Goal: Feedback & Contribution: Contribute content

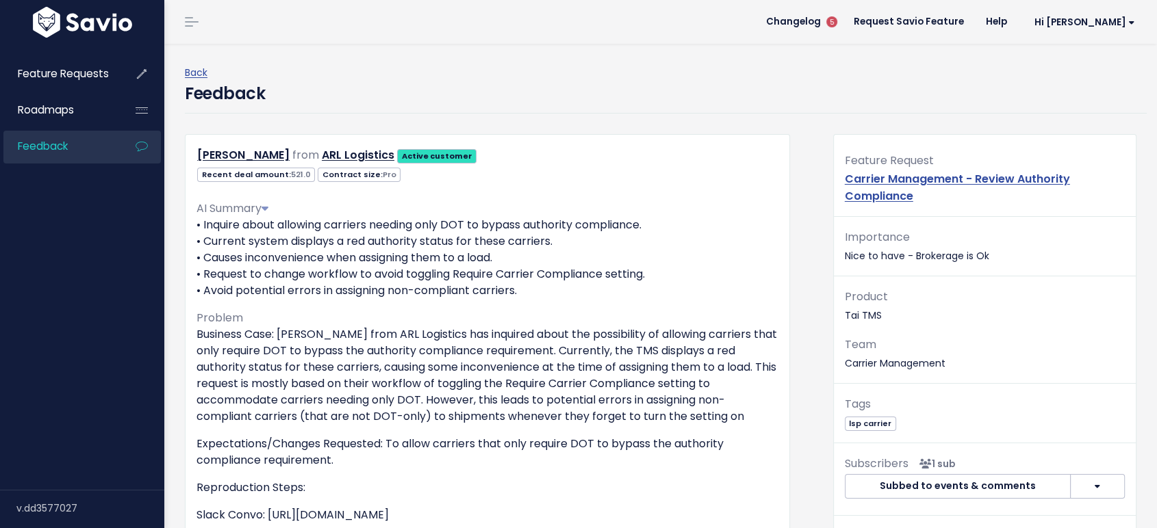
click at [57, 145] on span "Feedback" at bounding box center [43, 146] width 50 height 14
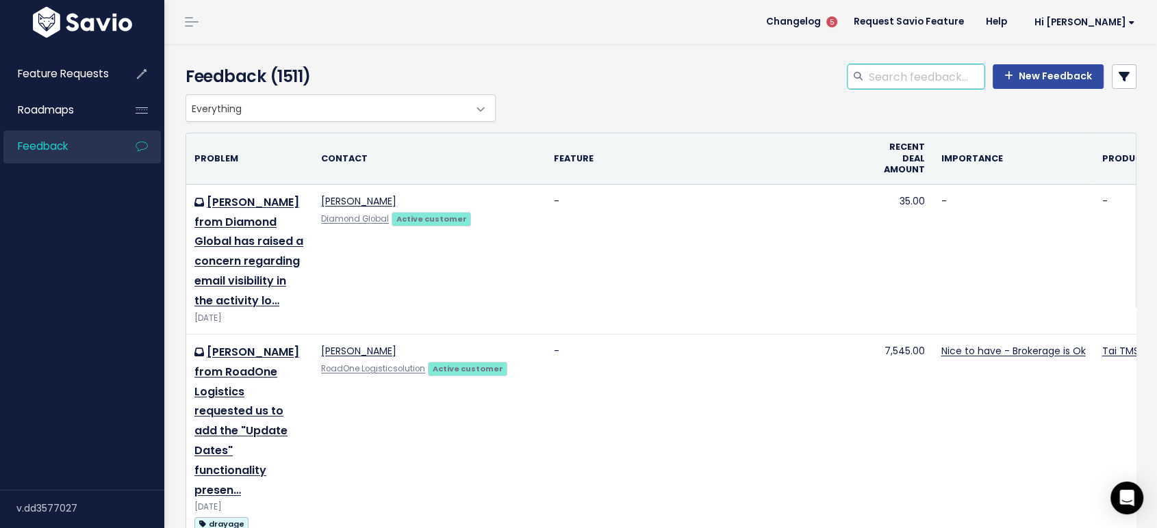
click at [905, 84] on input "search" at bounding box center [925, 76] width 117 height 25
type input "invoice delivery"
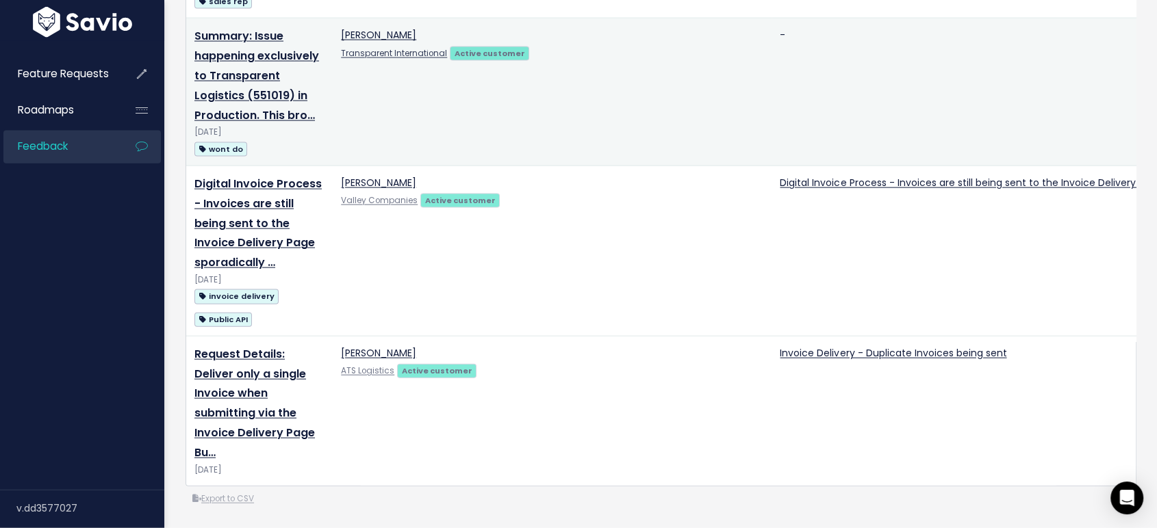
scroll to position [3193, 0]
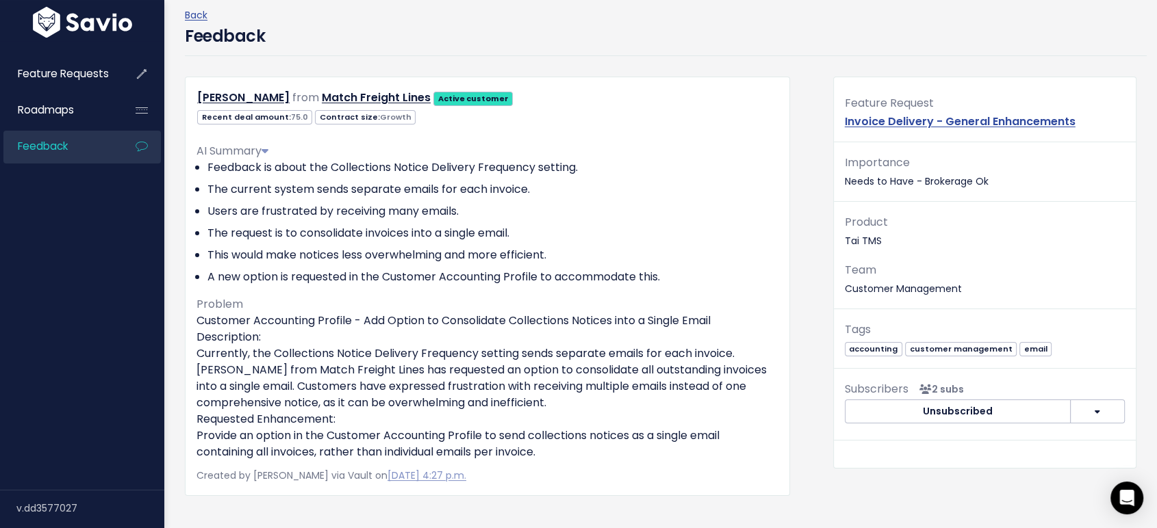
scroll to position [228, 0]
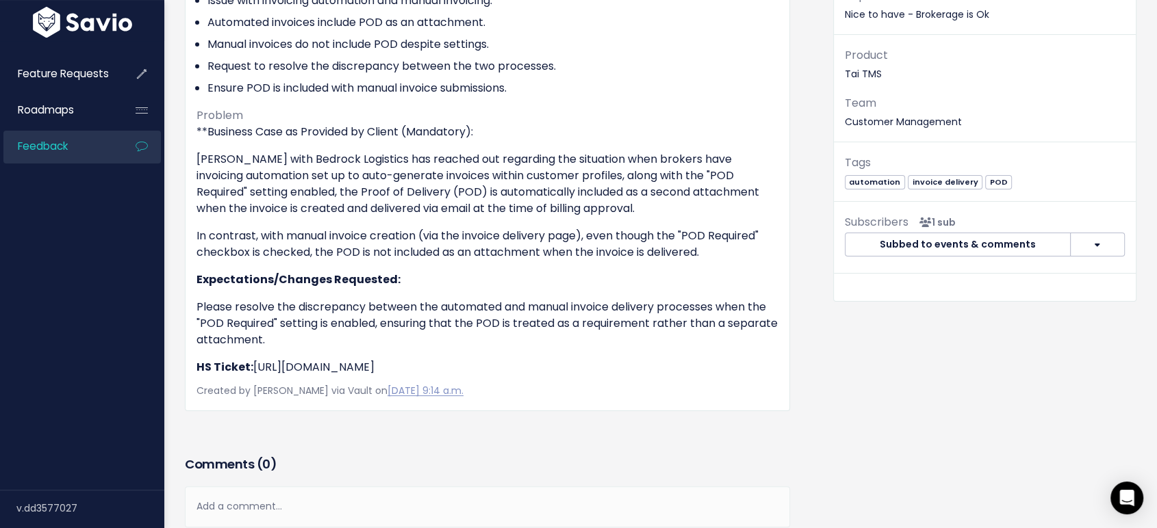
scroll to position [228, 0]
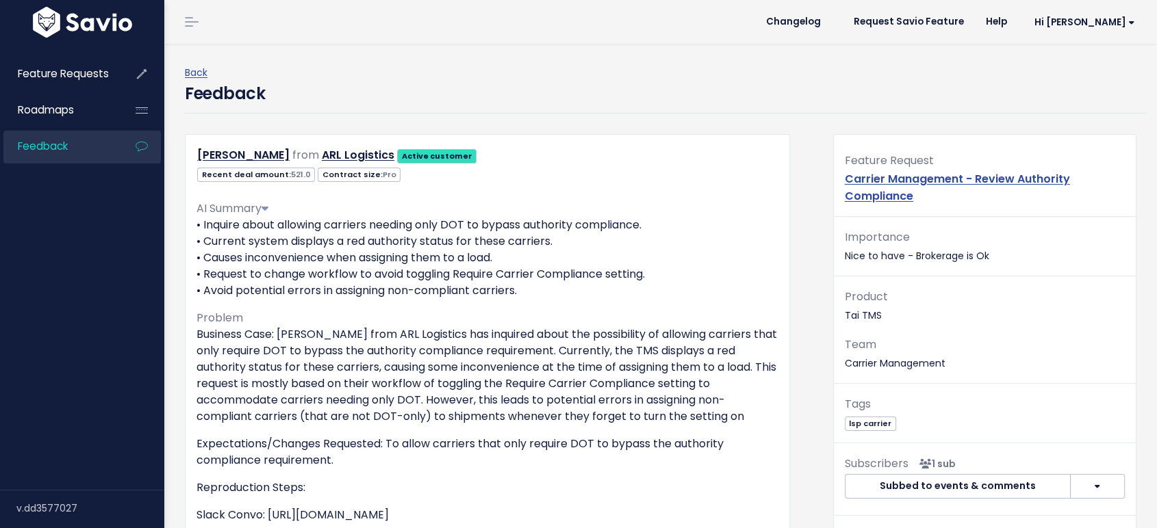
click at [55, 148] on span "Feedback" at bounding box center [43, 146] width 50 height 14
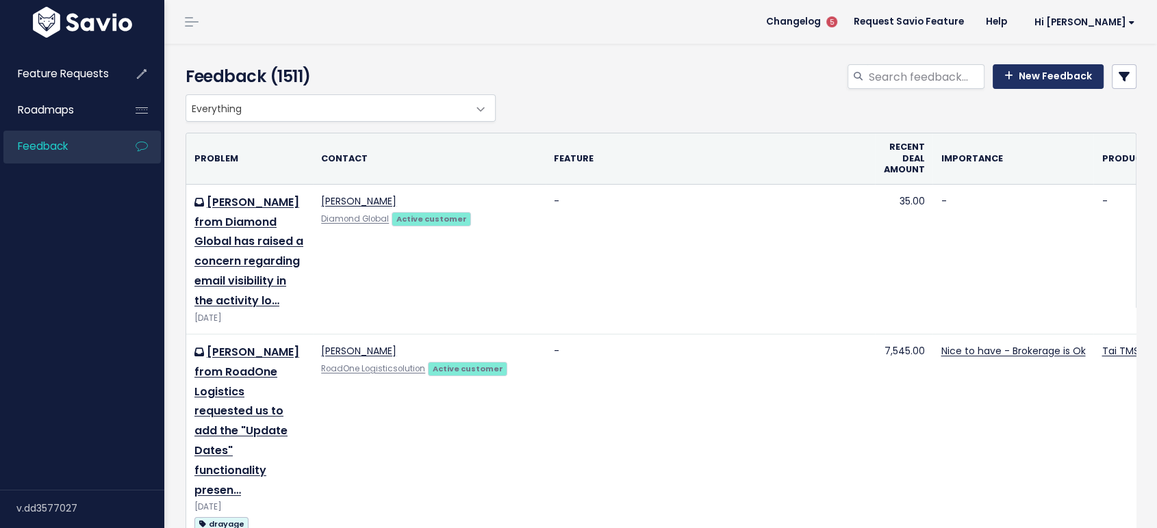
click at [1052, 77] on link "New Feedback" at bounding box center [1047, 76] width 111 height 25
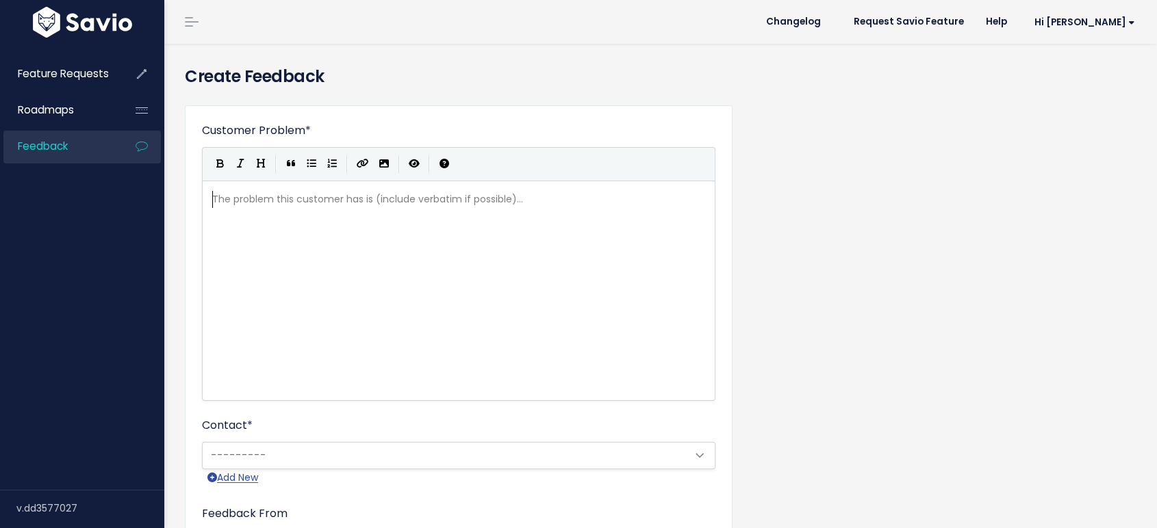
scroll to position [1, 0]
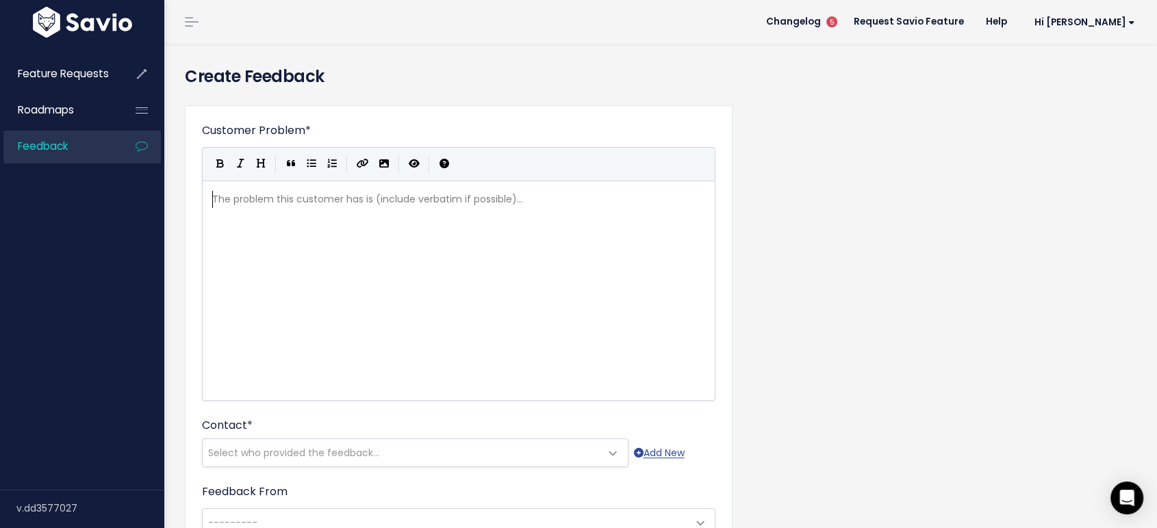
click at [318, 219] on div "The problem this customer has is (include verbatim if possible)... xxxxxxxxxx ​" at bounding box center [475, 308] width 532 height 240
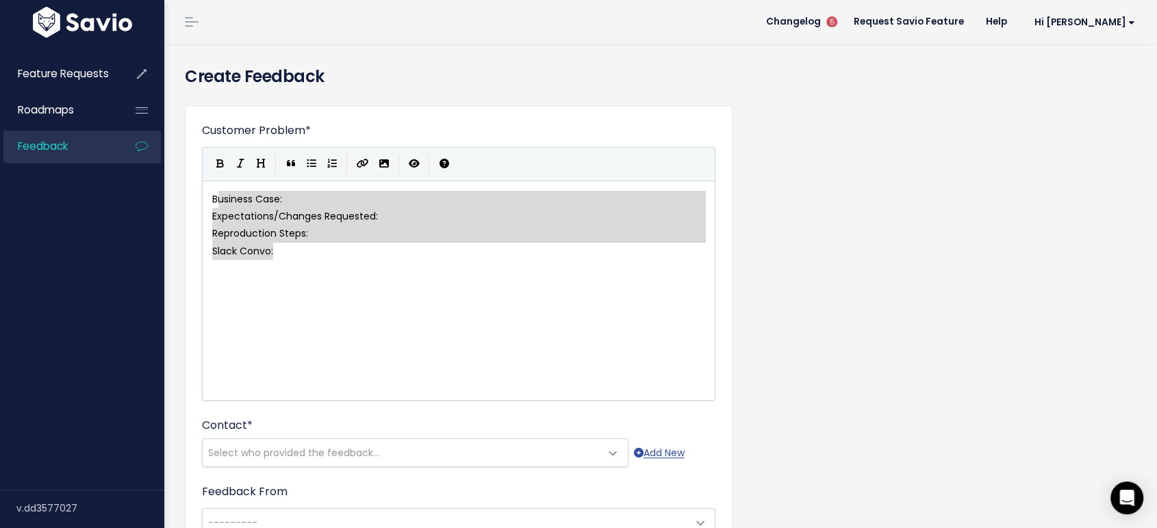
type textarea "Business Case: Expectations/Changes Requested: Reproduction Steps: Slack Convo:"
drag, startPoint x: 286, startPoint y: 249, endPoint x: 208, endPoint y: 197, distance: 93.8
paste textarea
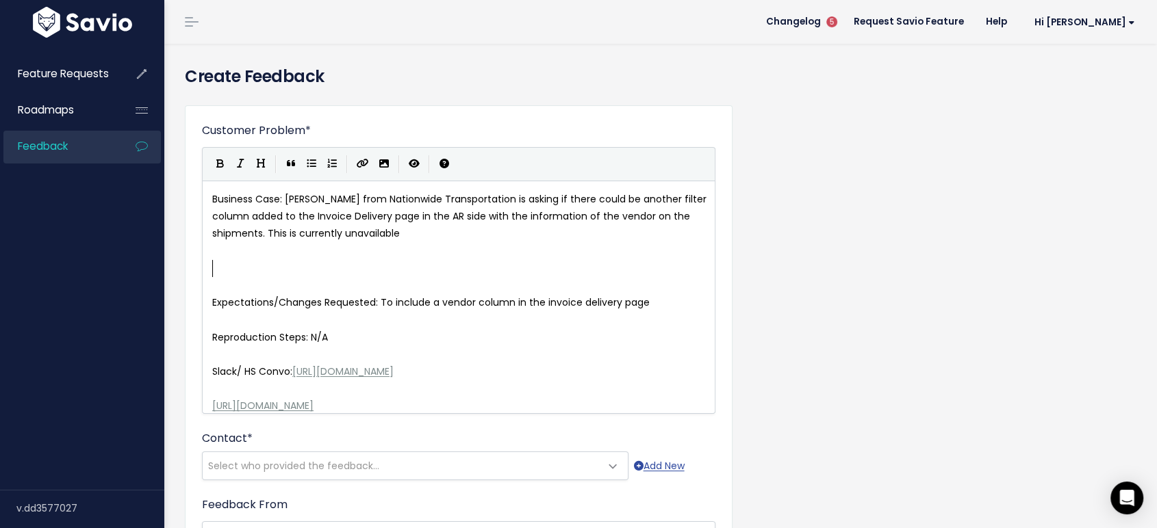
click at [383, 264] on pre "​" at bounding box center [464, 268] width 510 height 17
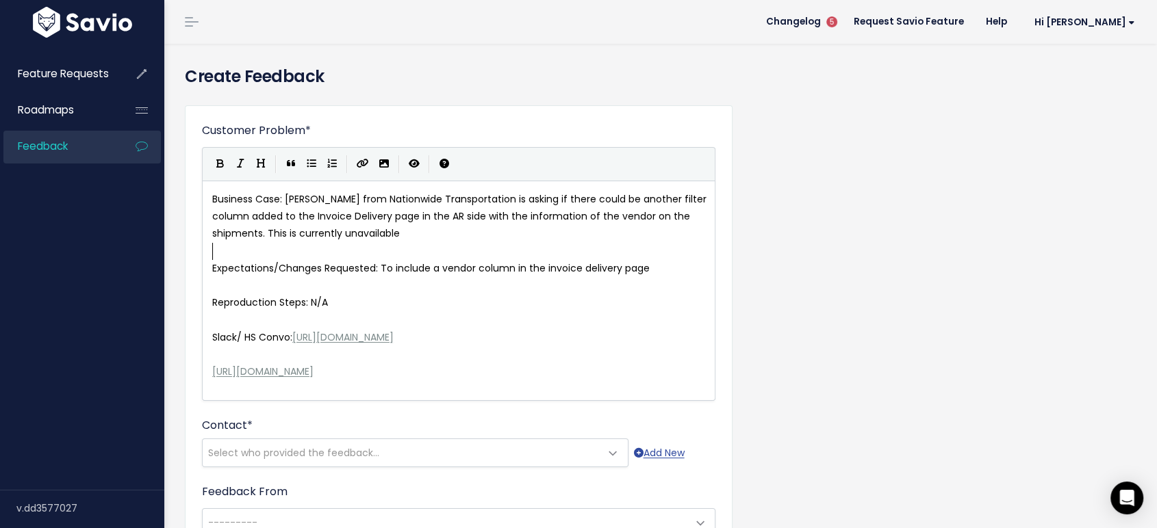
click at [221, 246] on pre "​" at bounding box center [464, 251] width 510 height 17
type textarea "Business Case:"
drag, startPoint x: 283, startPoint y: 196, endPoint x: 210, endPoint y: 199, distance: 73.3
click at [220, 163] on icon "Bold" at bounding box center [220, 164] width 8 height 10
type textarea "Expectations/Changes Requested:"
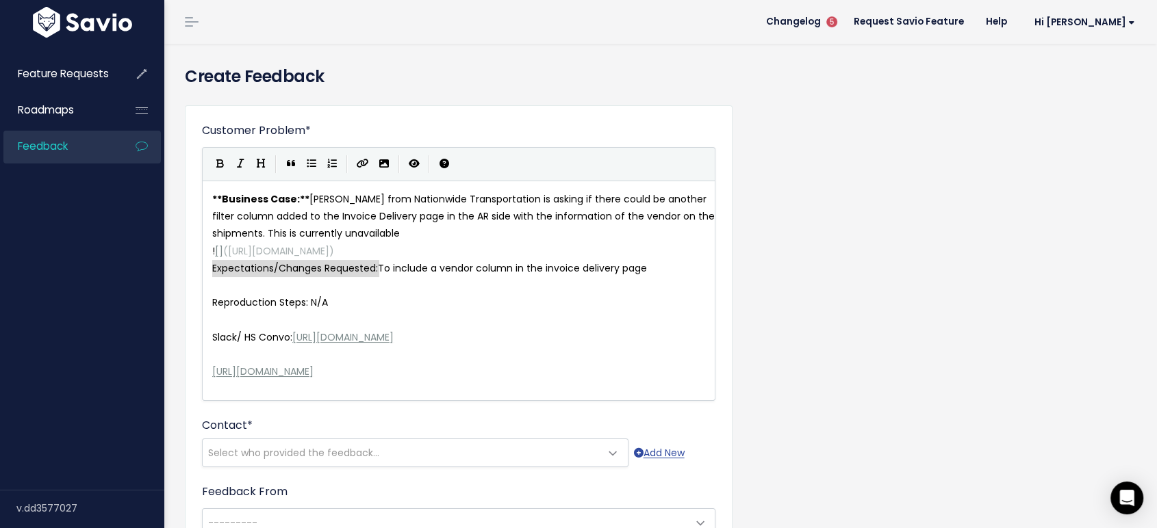
click at [216, 152] on div "| | | |" at bounding box center [458, 164] width 513 height 34
click at [216, 160] on icon "Bold" at bounding box center [220, 164] width 8 height 10
type textarea "Reproduction Steps"
drag, startPoint x: 306, startPoint y: 304, endPoint x: 210, endPoint y: 309, distance: 95.9
click at [215, 168] on button "Bold" at bounding box center [219, 164] width 21 height 21
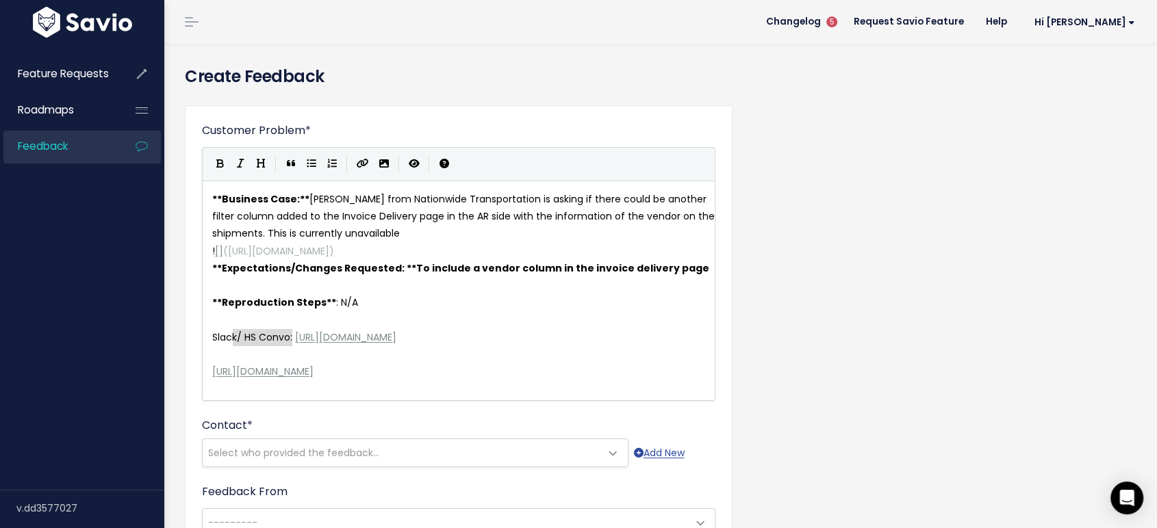
type textarea "Slack/ HS Convo:"
drag, startPoint x: 292, startPoint y: 336, endPoint x: 234, endPoint y: 320, distance: 59.6
click at [219, 167] on icon "Bold" at bounding box center [220, 164] width 8 height 10
type textarea "[PERSON_NAME]"
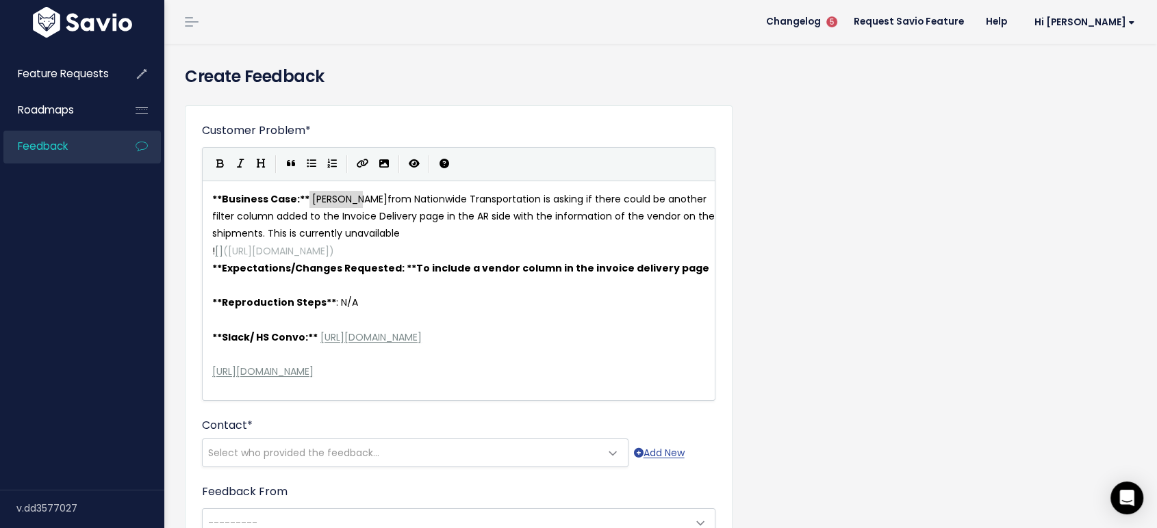
drag, startPoint x: 310, startPoint y: 197, endPoint x: 361, endPoint y: 200, distance: 50.7
click at [367, 467] on span "Select who provided the feedback..." at bounding box center [402, 452] width 398 height 27
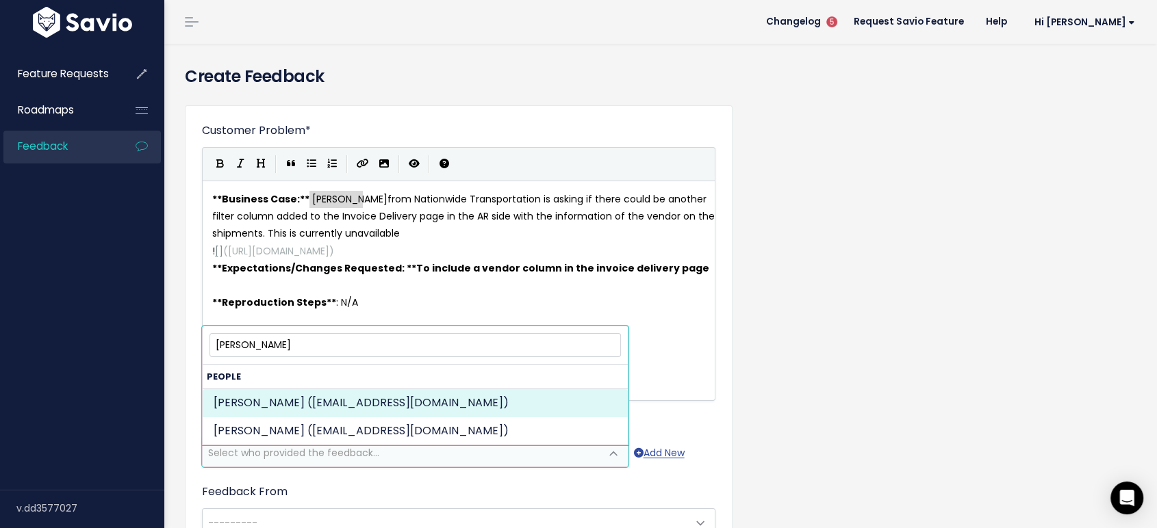
type input "[PERSON_NAME]"
select select "ACTIVE"
select select "21702487"
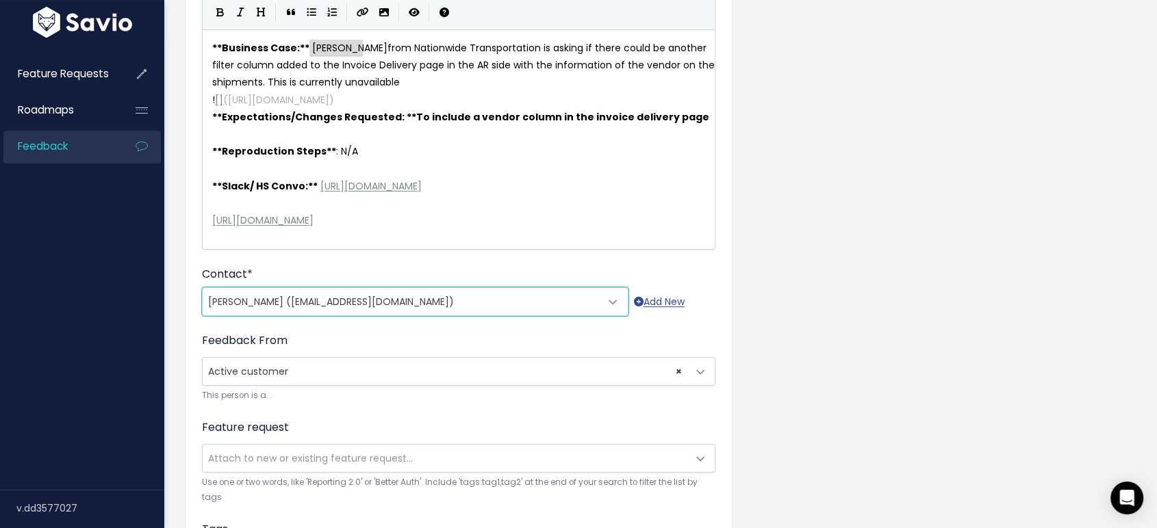
scroll to position [152, 0]
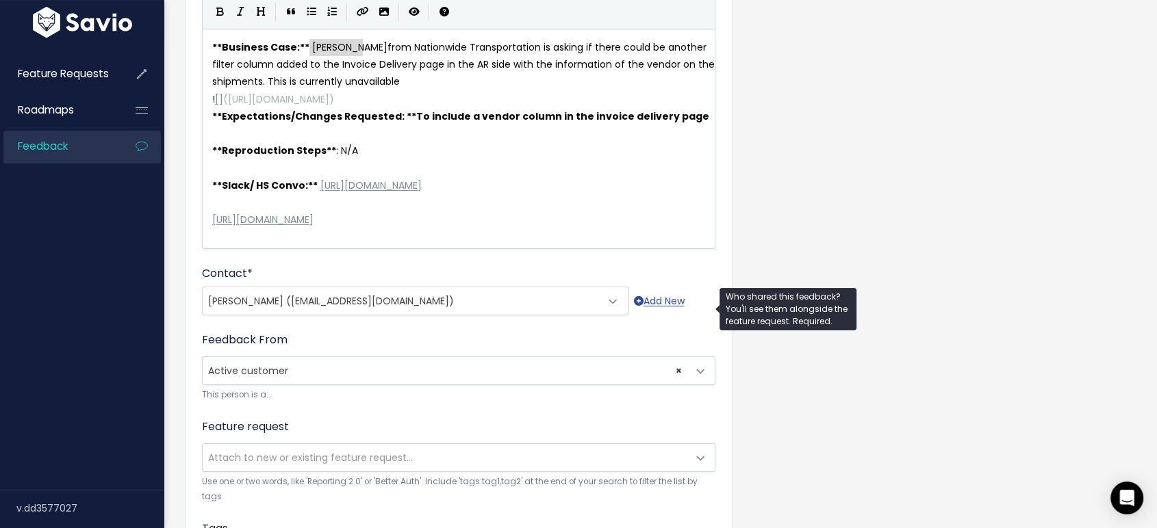
click at [449, 311] on span "Jay Macias (jmacias@ntdsmail.com)" at bounding box center [402, 300] width 398 height 27
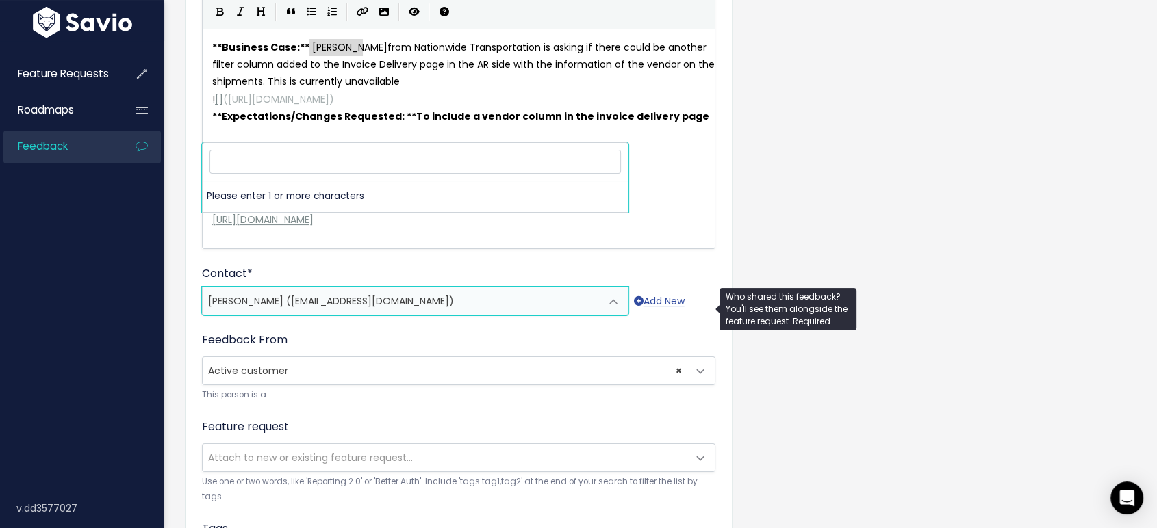
click at [507, 309] on span "Jay Macias (jmacias@ntdsmail.com)" at bounding box center [402, 300] width 398 height 27
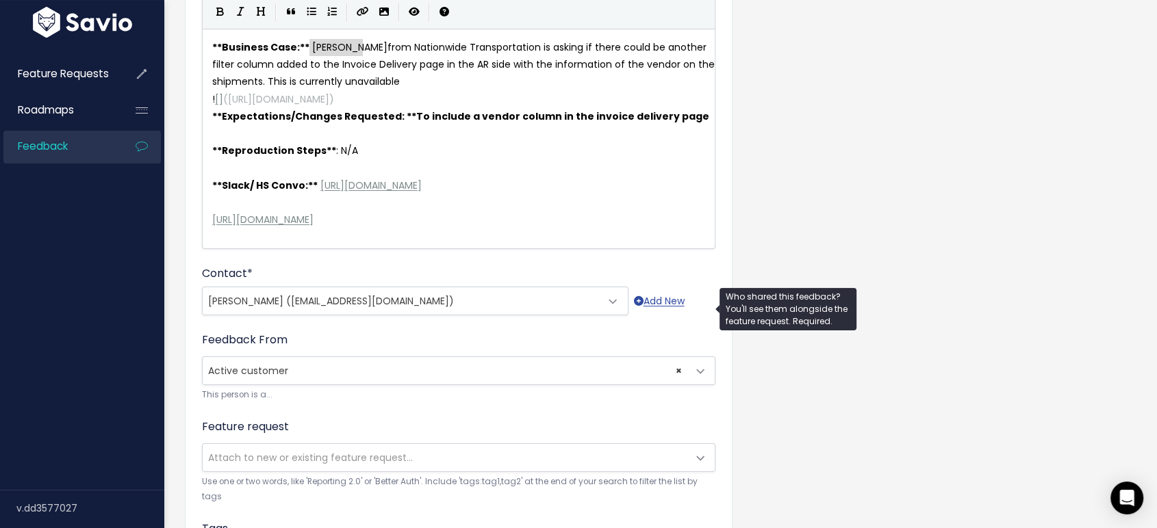
click at [430, 299] on span "Jay Macias (jmacias@ntdsmail.com)" at bounding box center [402, 300] width 398 height 27
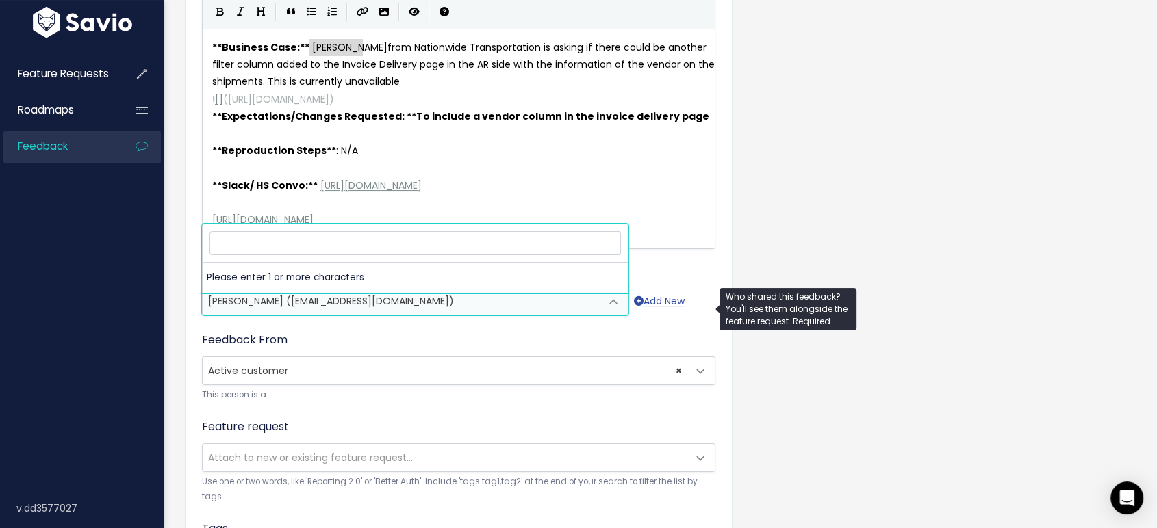
click at [430, 299] on span "Jay Macias (jmacias@ntdsmail.com)" at bounding box center [402, 300] width 398 height 27
click at [423, 306] on span "Jay Macias (jmacias@ntdsmail.com)" at bounding box center [402, 300] width 398 height 27
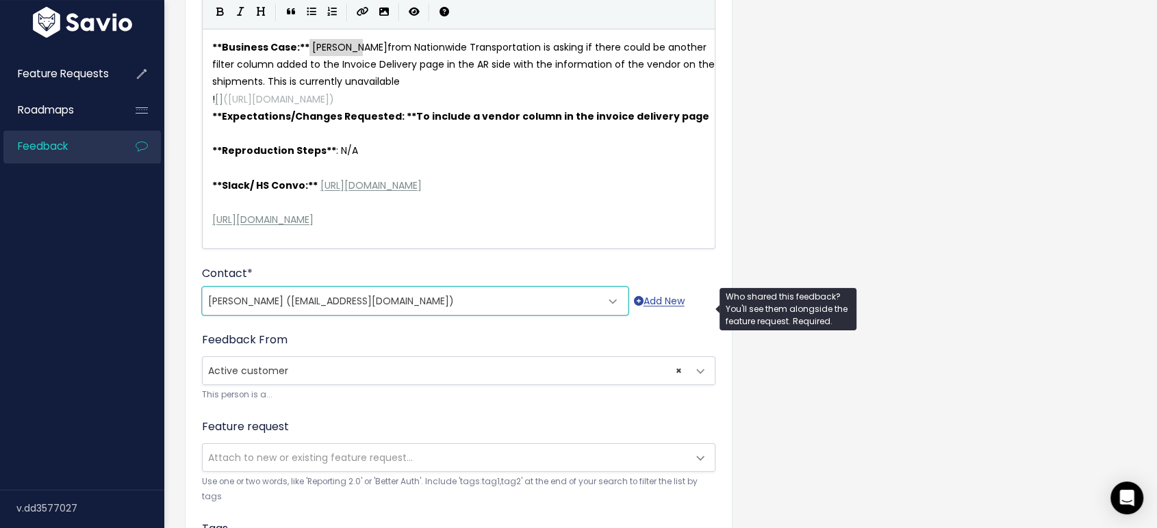
click at [329, 306] on span "Jay Macias (jmacias@ntdsmail.com)" at bounding box center [331, 301] width 246 height 14
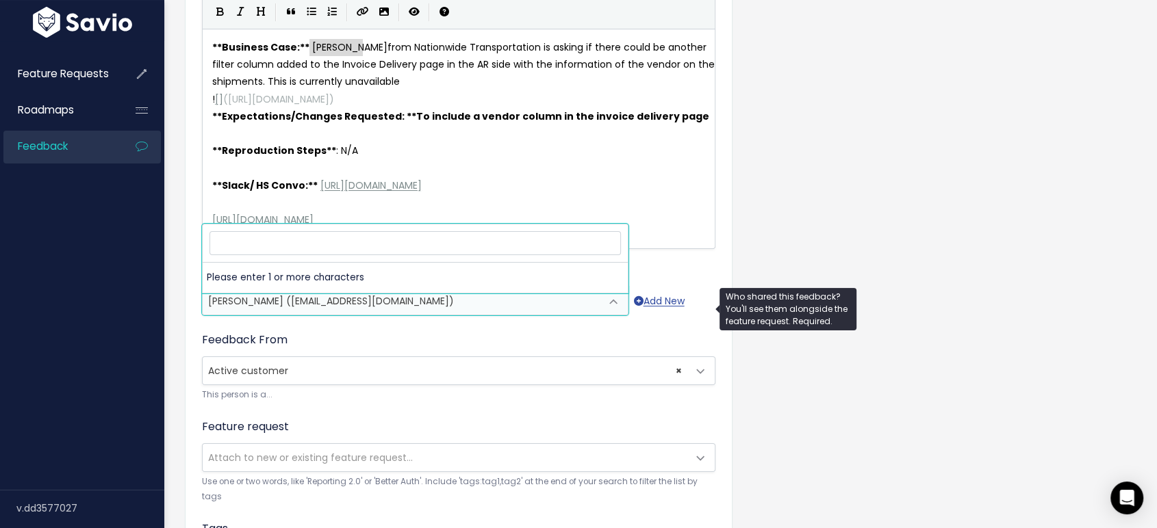
click at [329, 305] on span "Jay Macias (jmacias@ntdsmail.com)" at bounding box center [331, 301] width 246 height 14
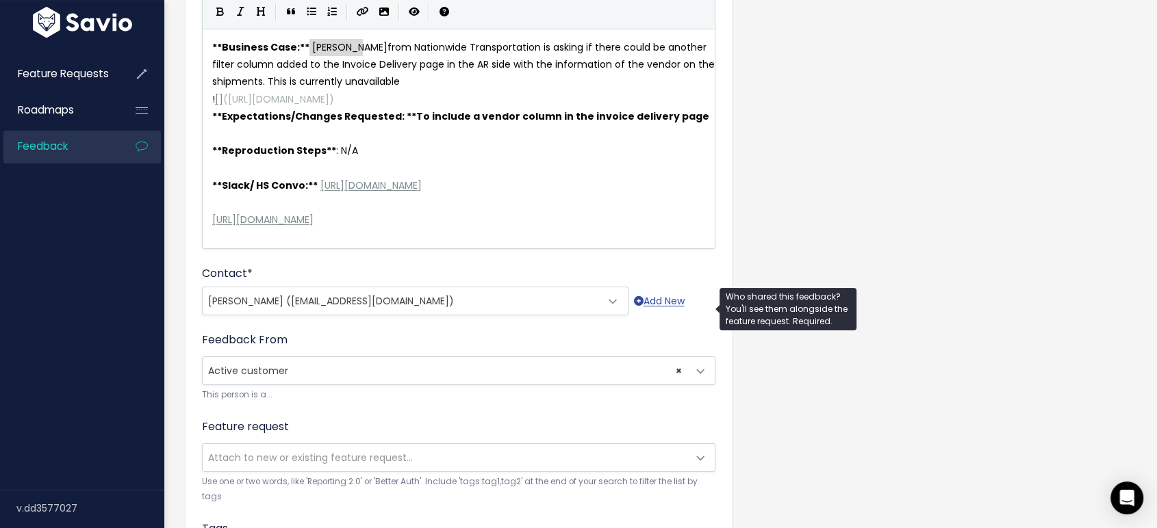
click at [329, 305] on span "Jay Macias (jmacias@ntdsmail.com)" at bounding box center [331, 301] width 246 height 14
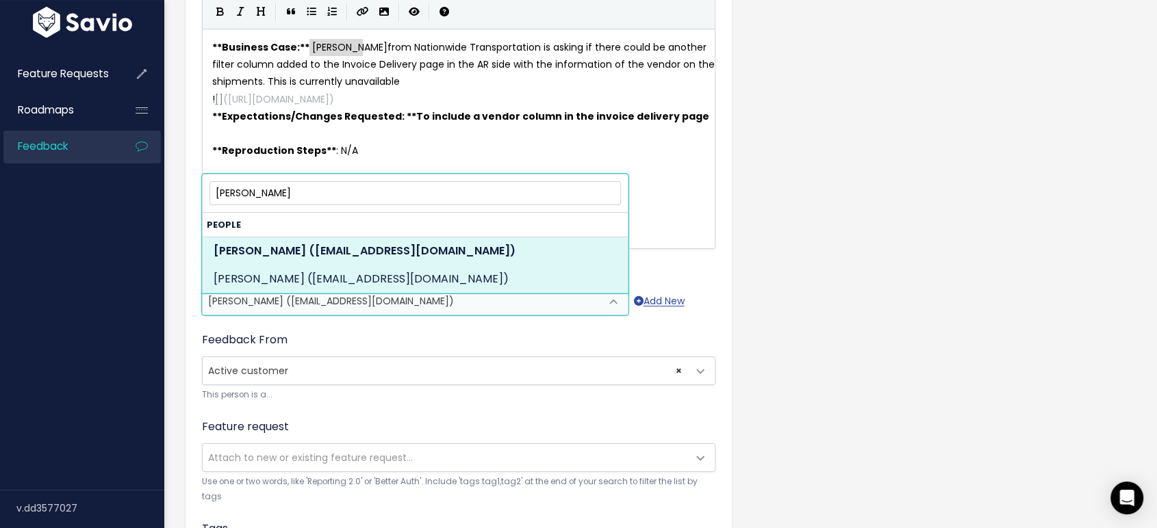
type input "[PERSON_NAME]"
select select "89831408"
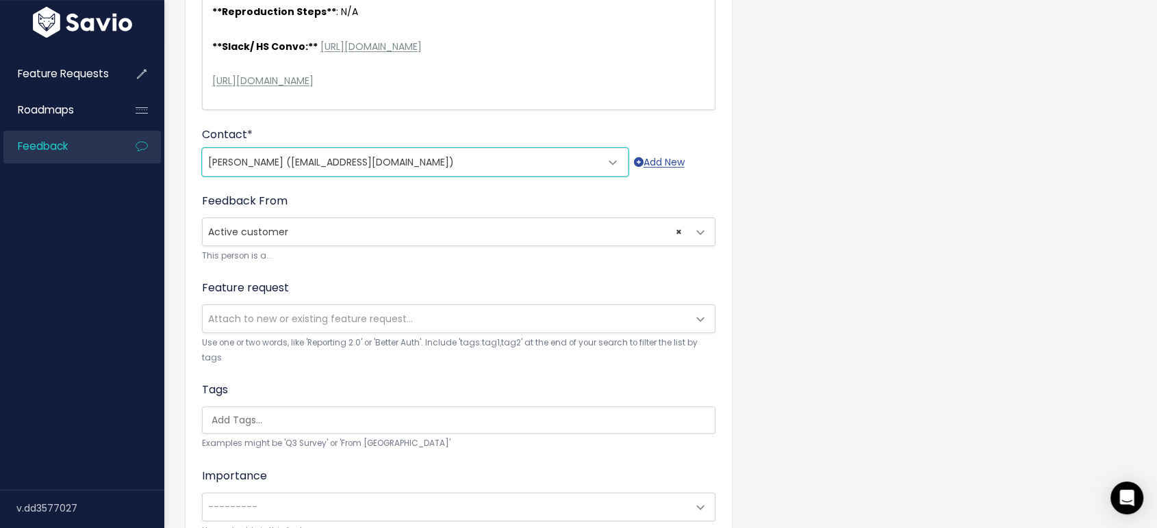
scroll to position [380, 0]
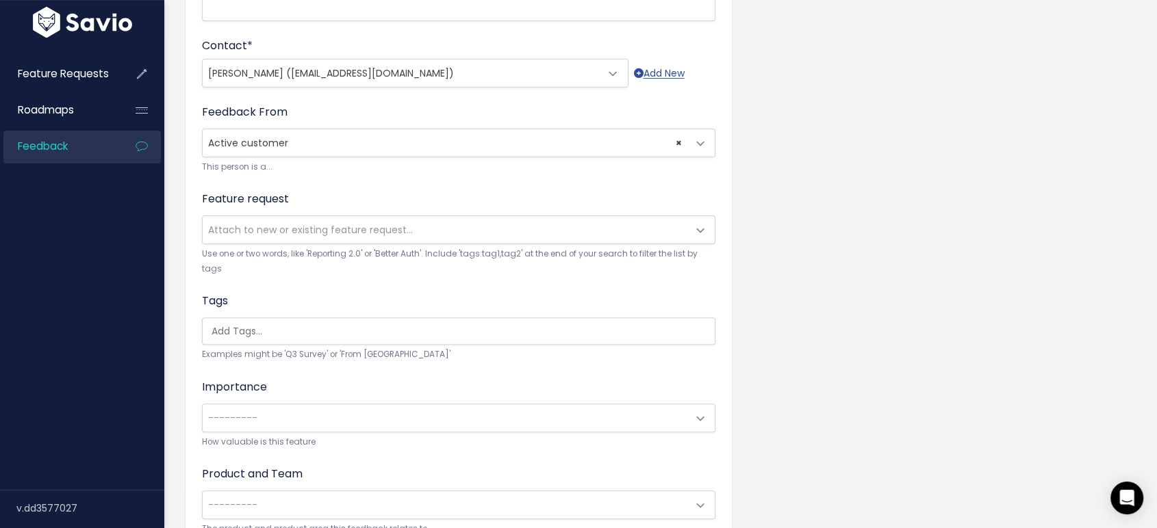
click at [400, 150] on span "× Active customer" at bounding box center [445, 142] width 485 height 27
click at [382, 118] on div "Feedback From --------- Active customer Churned customer Internal user Lost dea…" at bounding box center [458, 139] width 513 height 70
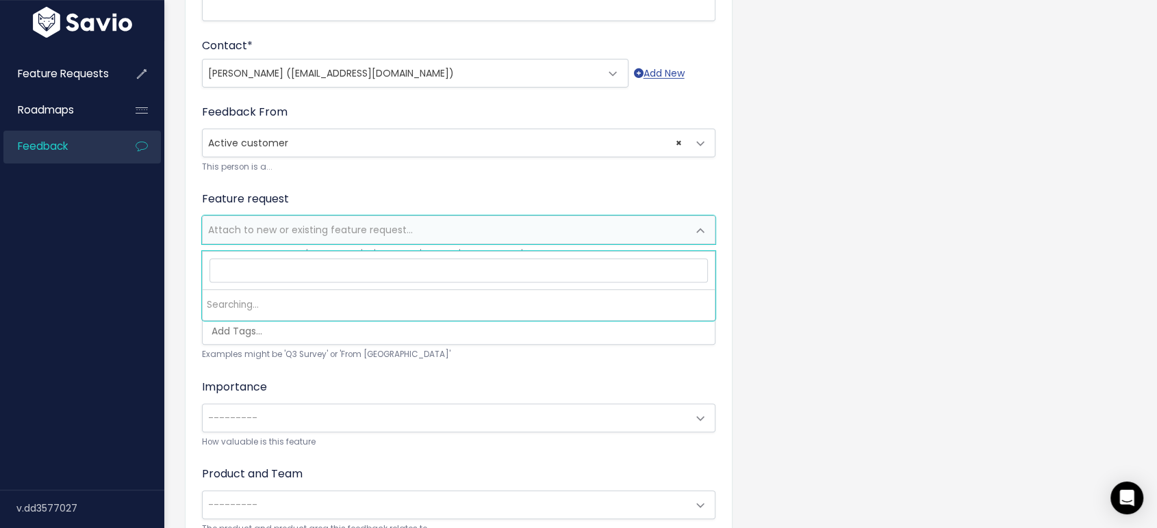
click at [313, 237] on span "Attach to new or existing feature request..." at bounding box center [310, 230] width 205 height 14
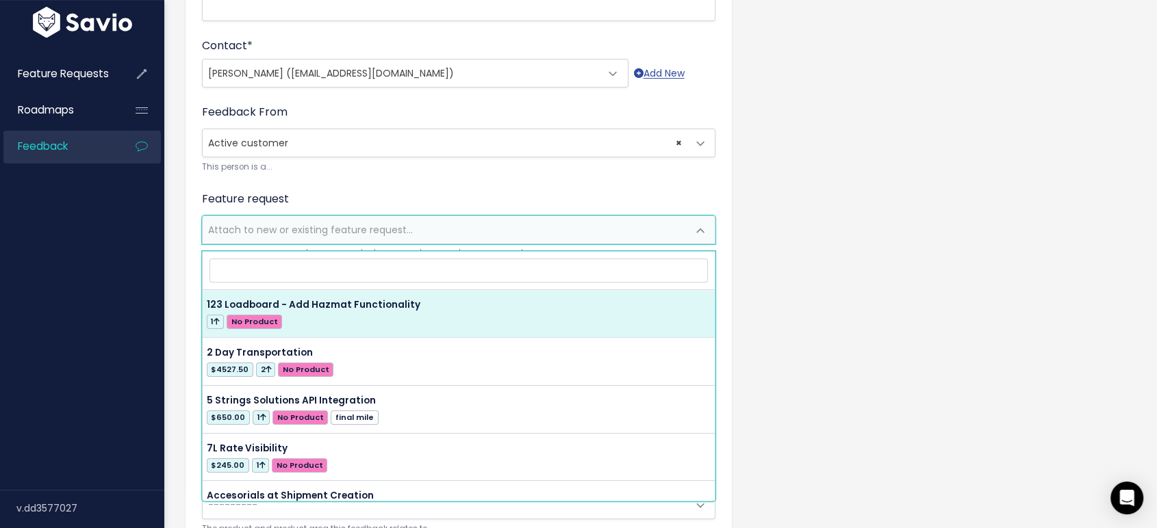
click at [413, 183] on form "Customer Problem * **Business Case:** Jay Macias from Nationwide Transportation…" at bounding box center [458, 160] width 513 height 835
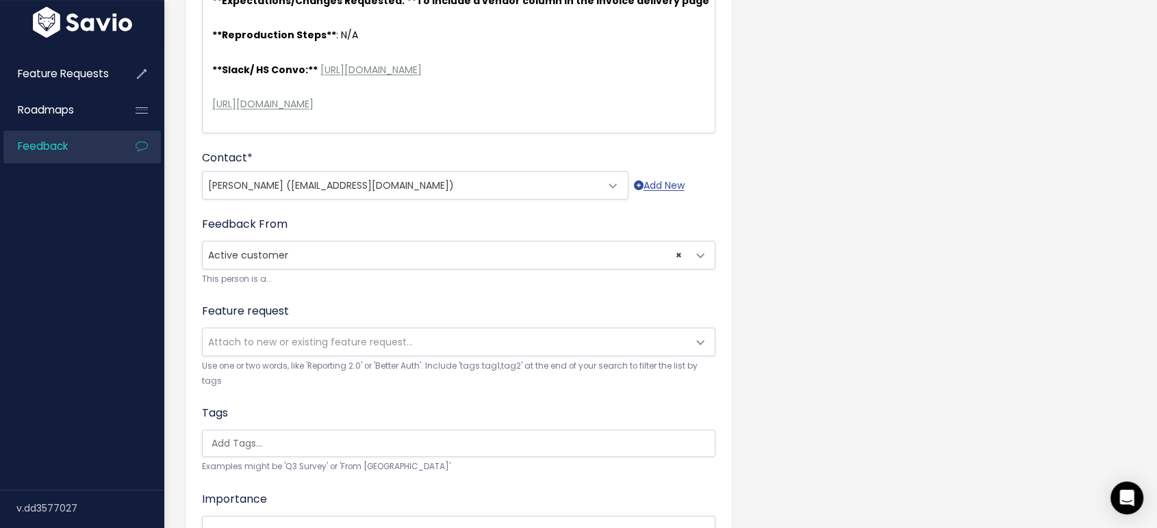
scroll to position [304, 0]
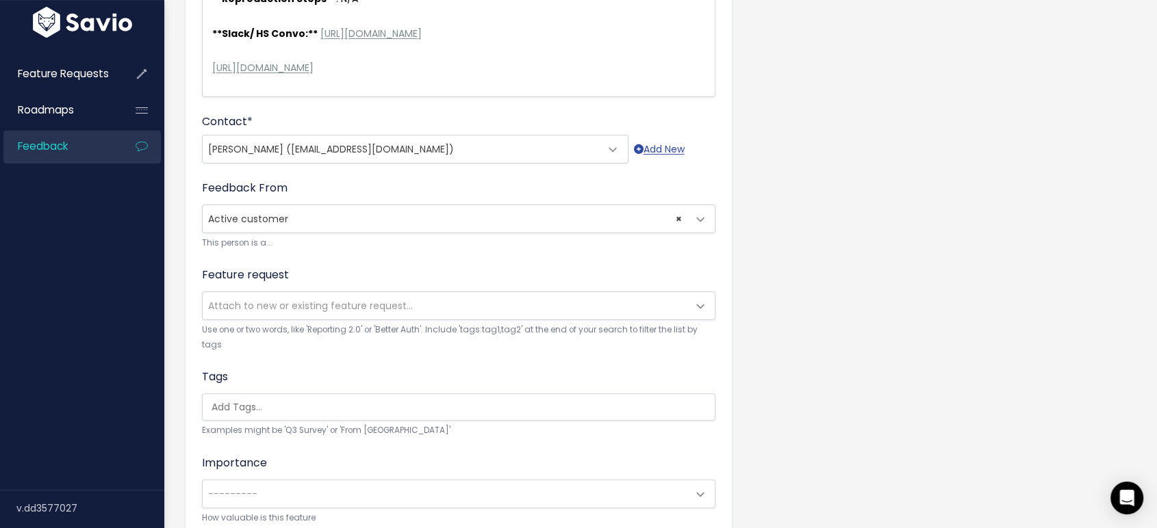
click at [273, 404] on input "search" at bounding box center [462, 407] width 512 height 14
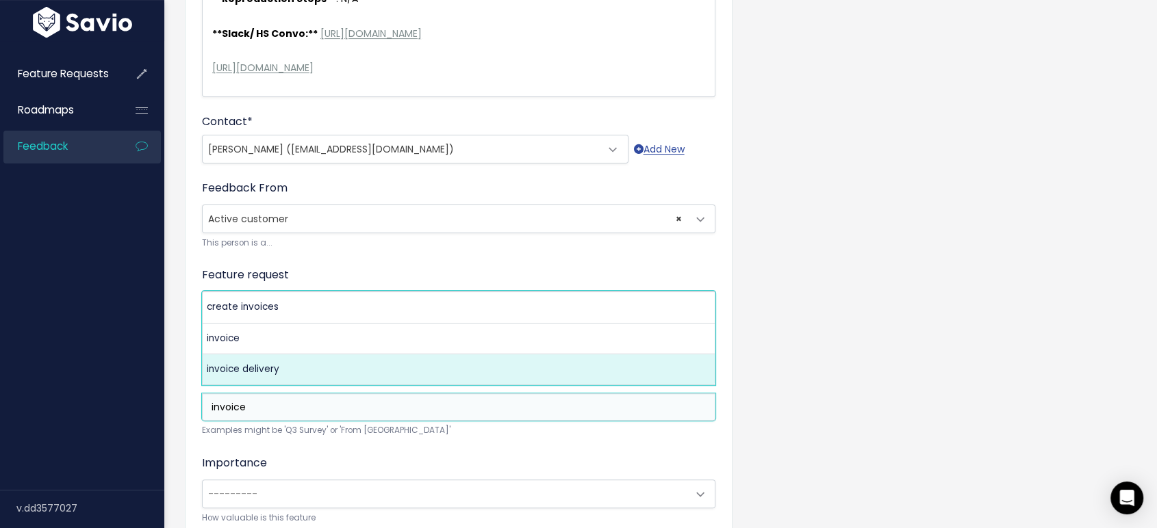
type input "invoice"
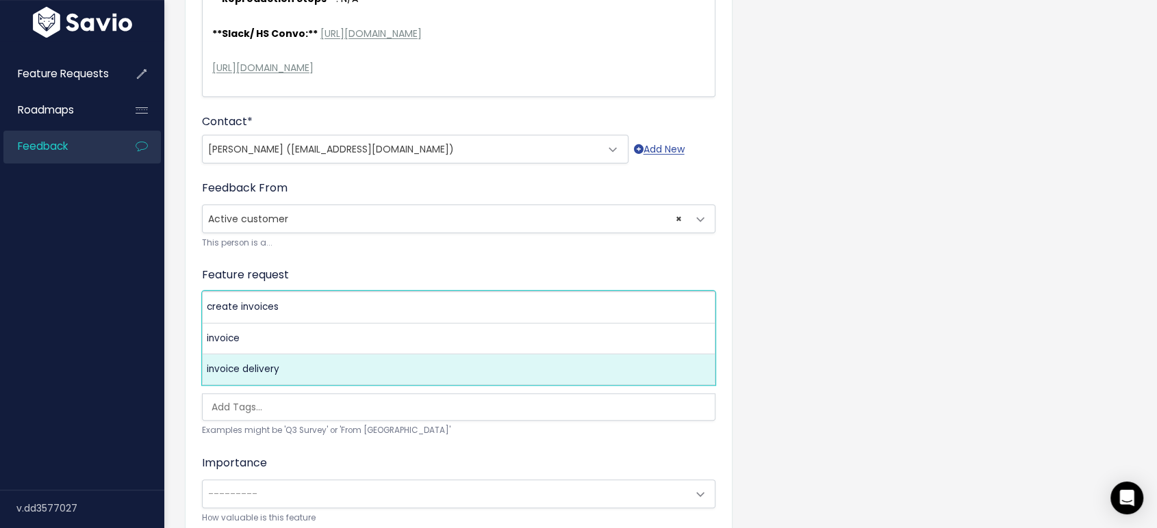
select select "5715"
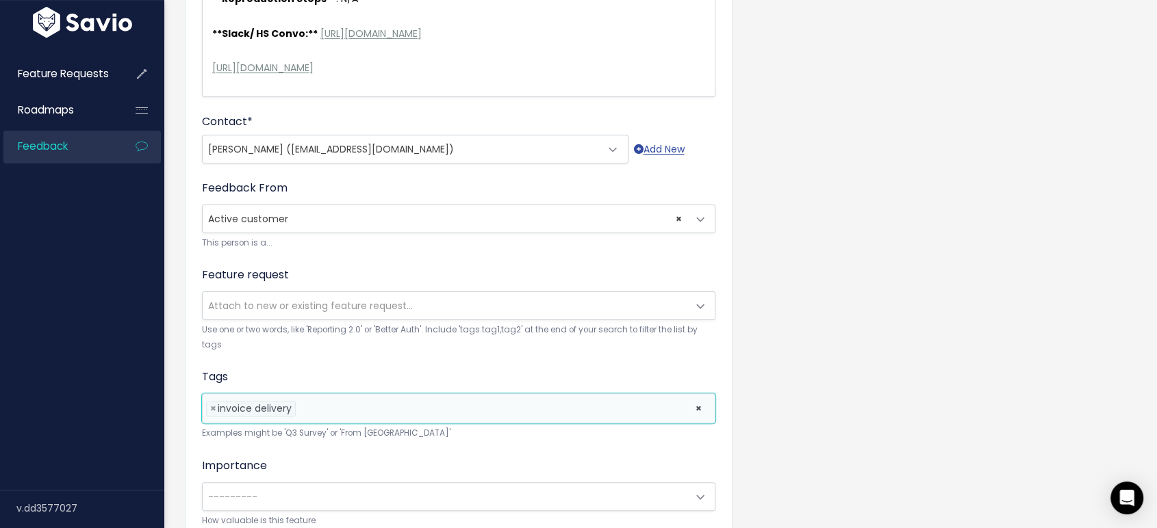
click at [332, 407] on li at bounding box center [492, 409] width 386 height 14
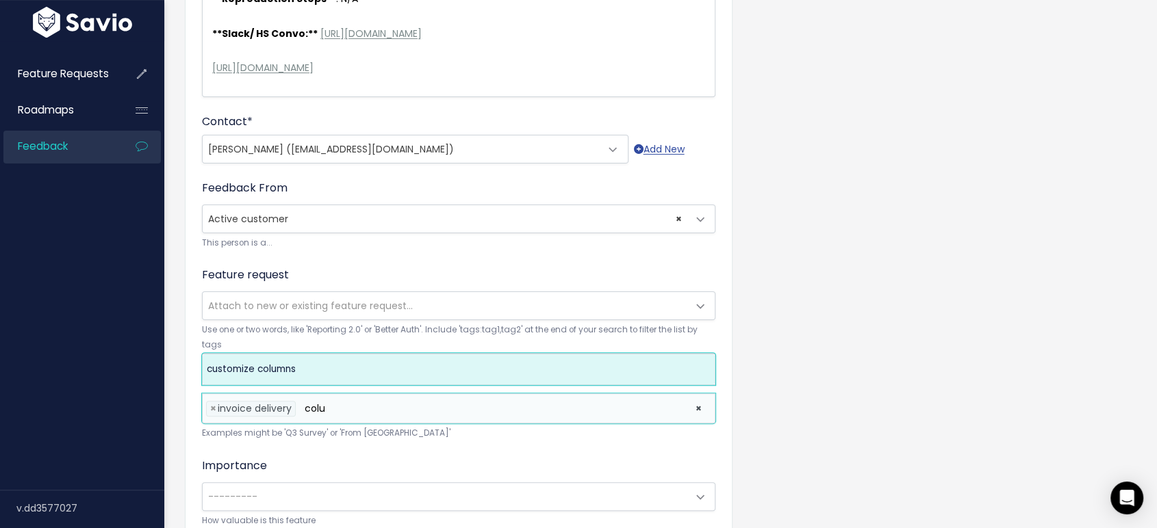
type input "colu"
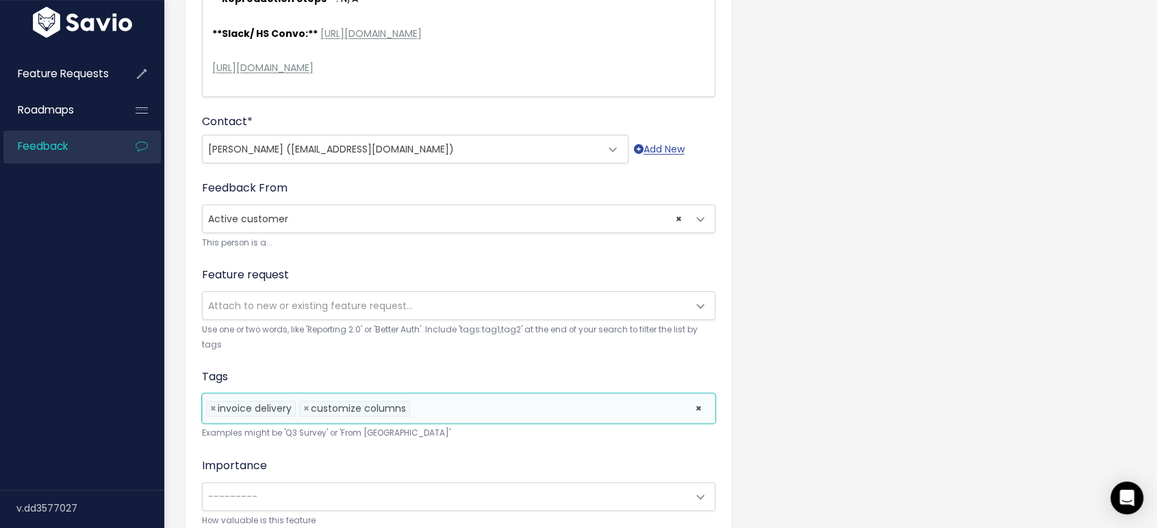
click at [470, 402] on li at bounding box center [549, 409] width 272 height 14
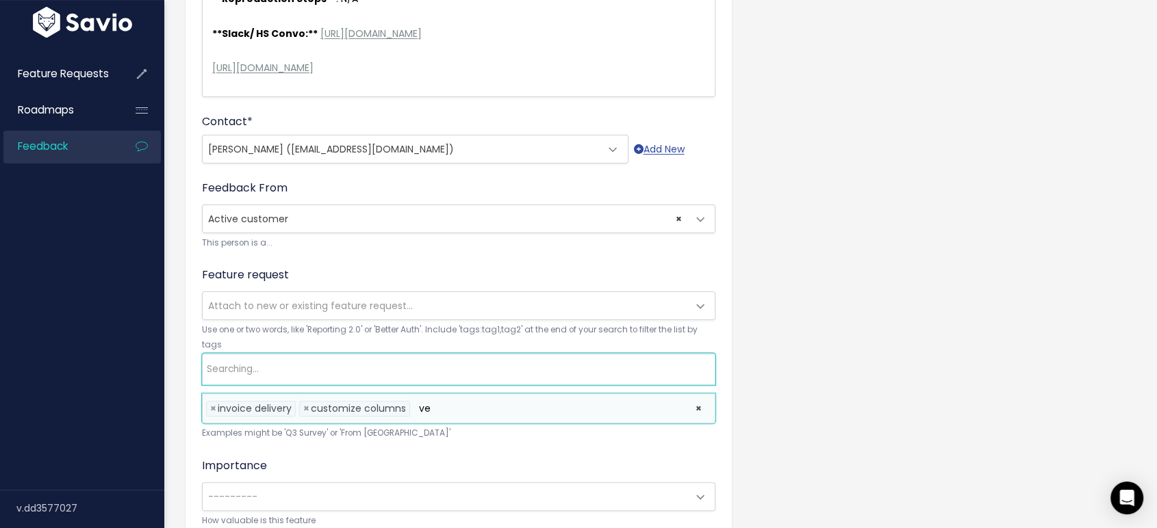
scroll to position [155, 0]
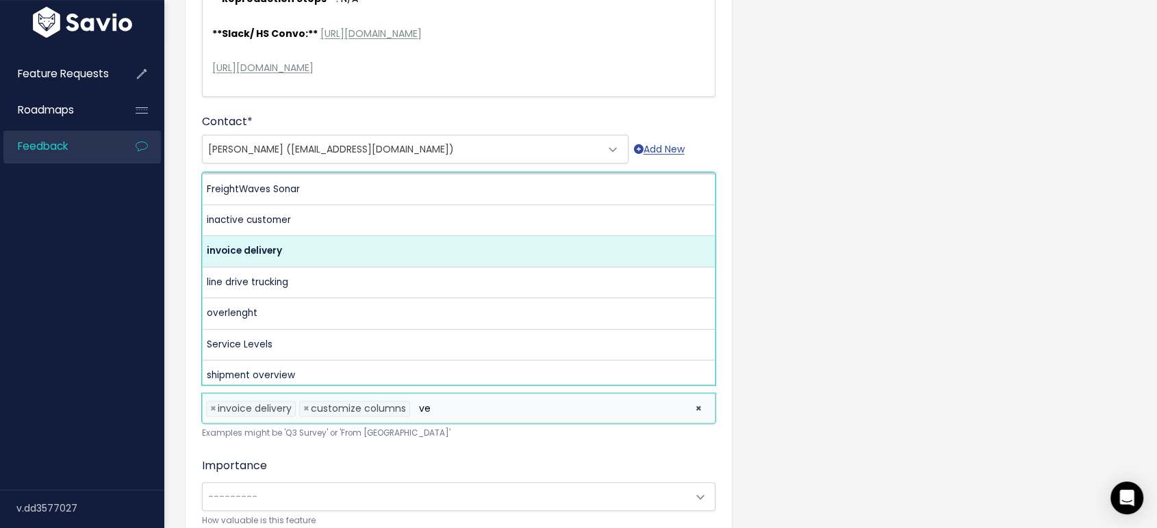
type input "v"
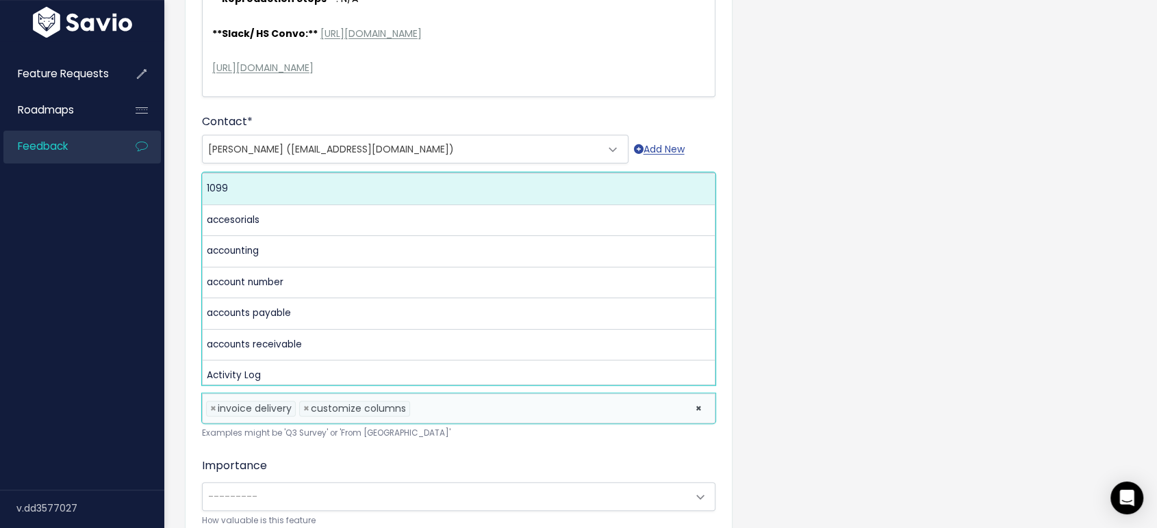
click at [465, 458] on div "Importance --------- Nice to have - Brokerage is Ok Needs to Have - Brokerage O…" at bounding box center [458, 493] width 513 height 70
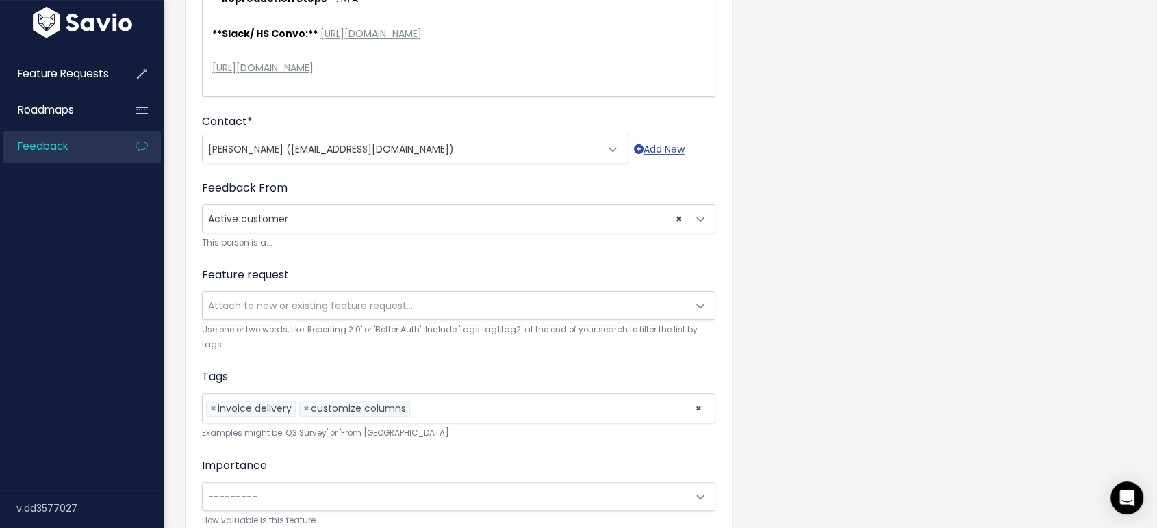
scroll to position [456, 0]
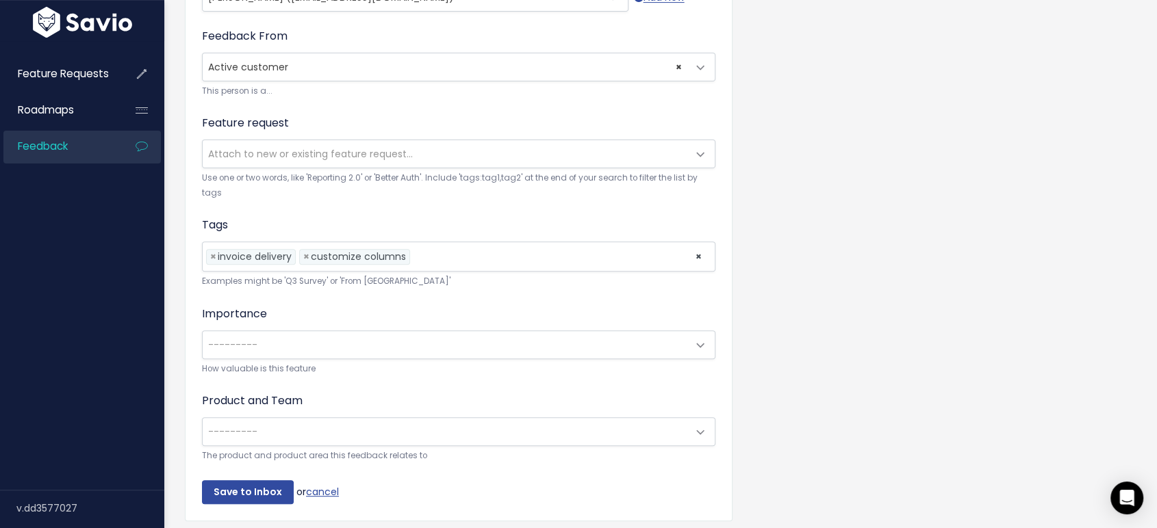
click at [359, 332] on span "---------" at bounding box center [445, 344] width 485 height 27
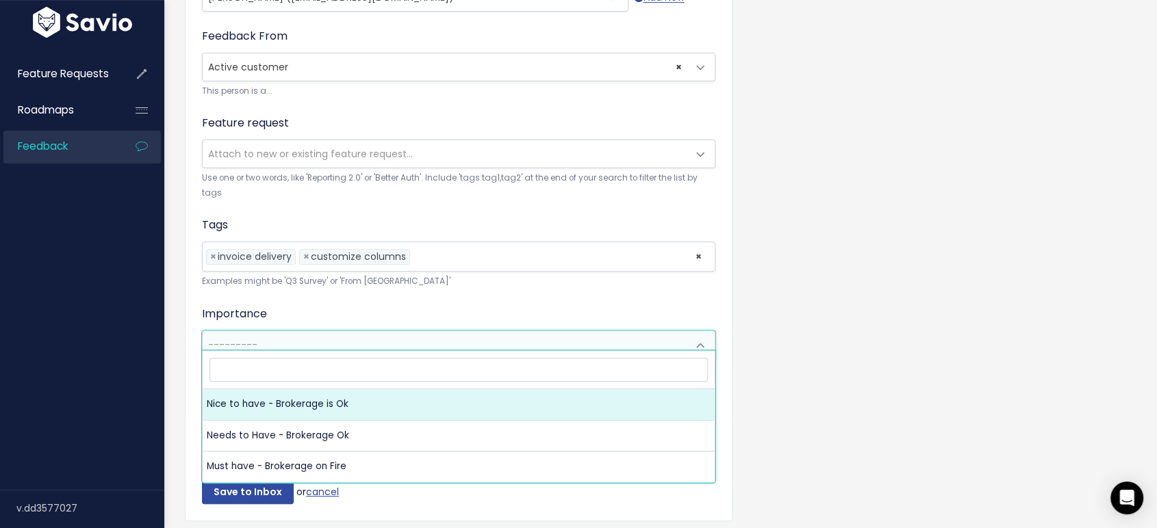
select select "NICE_TO_HAVE"
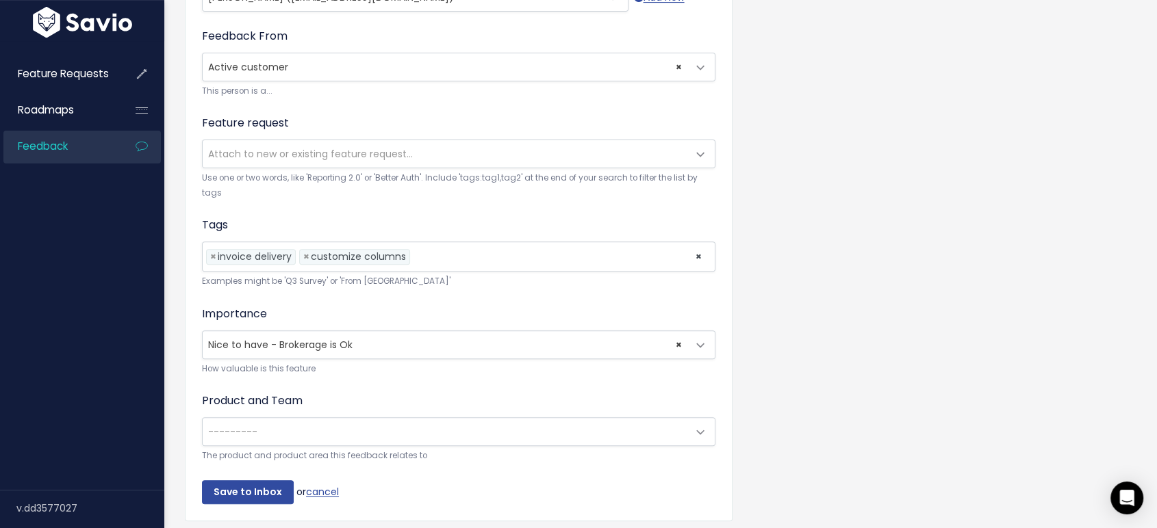
click at [314, 424] on span "---------" at bounding box center [445, 431] width 485 height 27
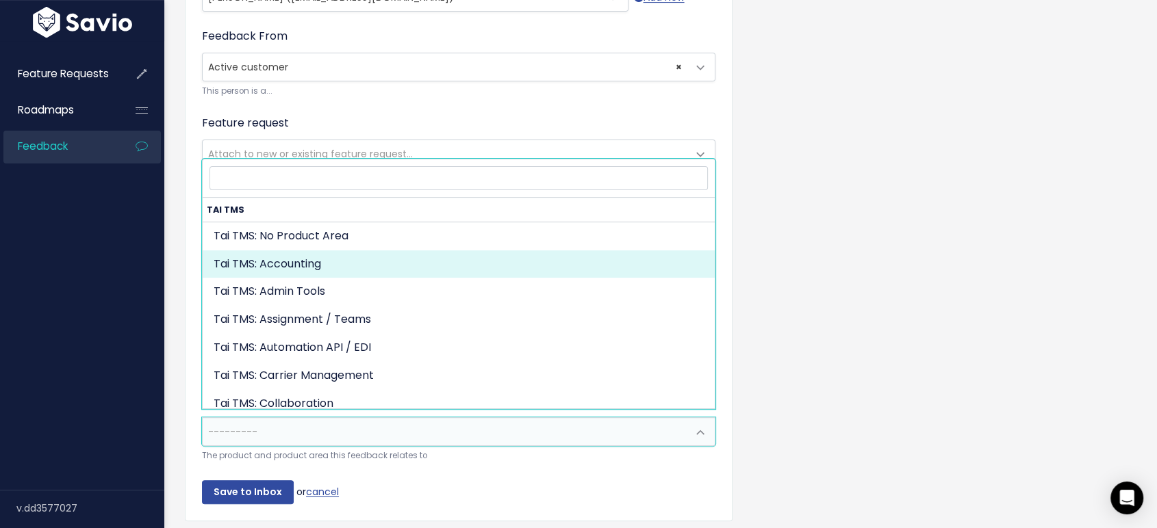
select select "MAIN:ACCOUNTING"
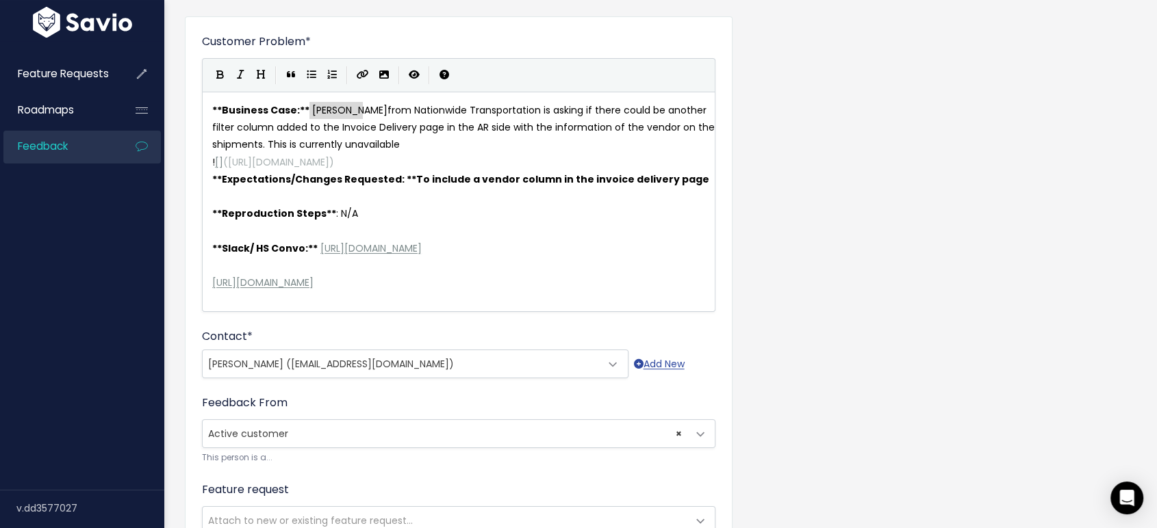
scroll to position [0, 0]
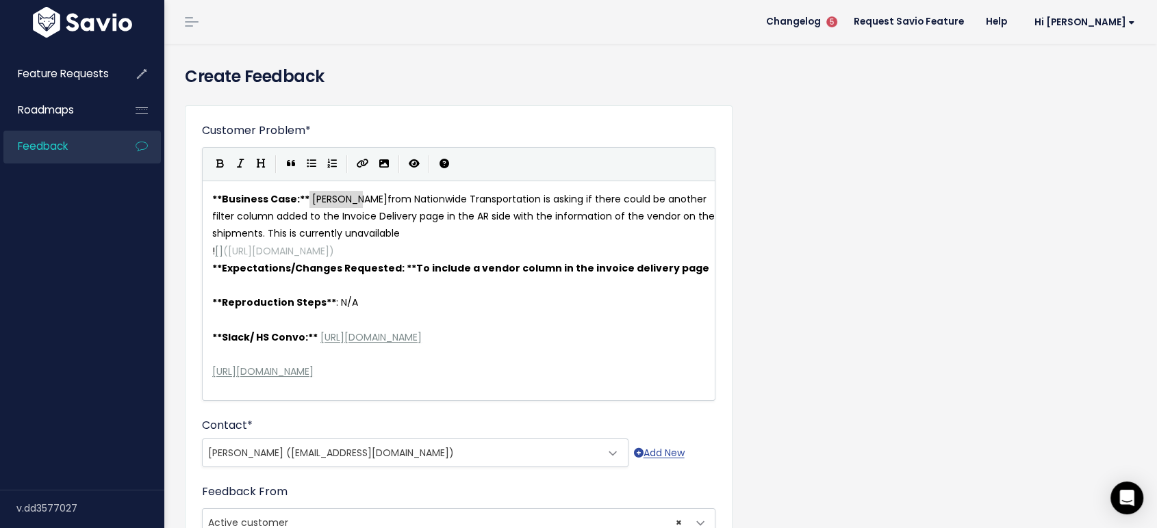
click at [487, 300] on pre "** Reproduction Steps ** : N/A" at bounding box center [464, 302] width 510 height 17
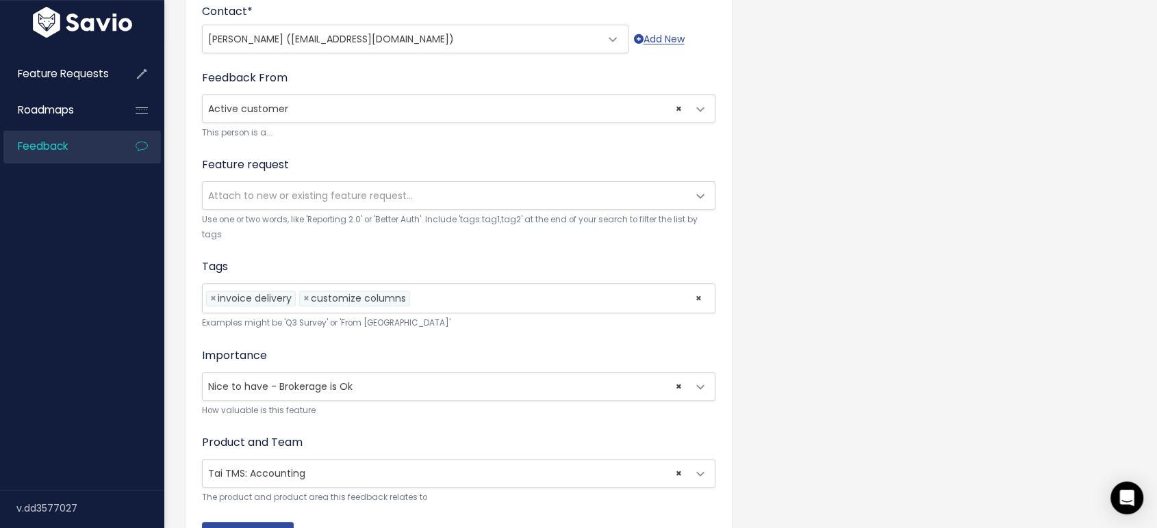
scroll to position [504, 0]
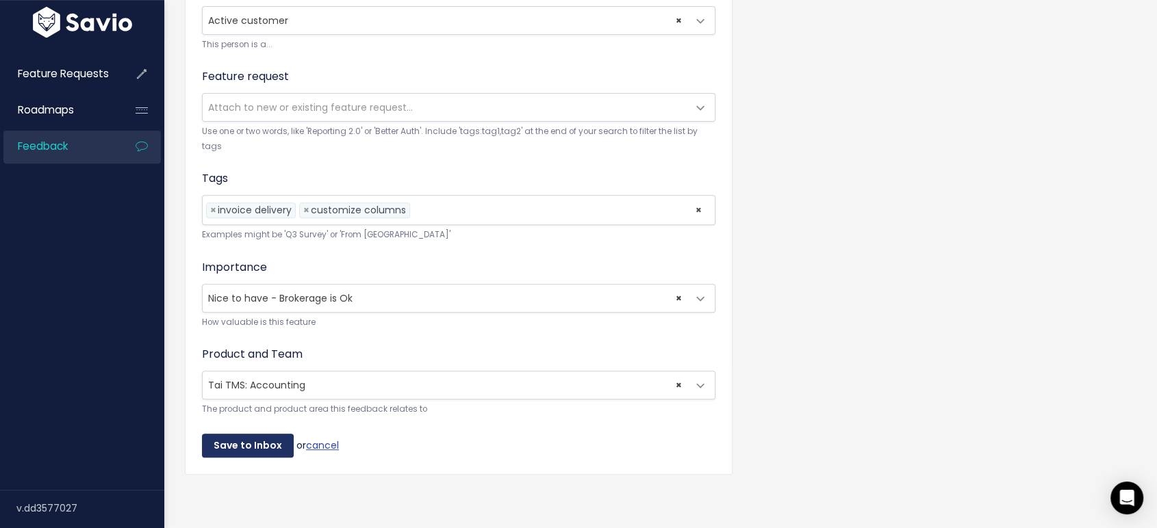
click at [246, 434] on input "Save to Inbox" at bounding box center [248, 446] width 92 height 25
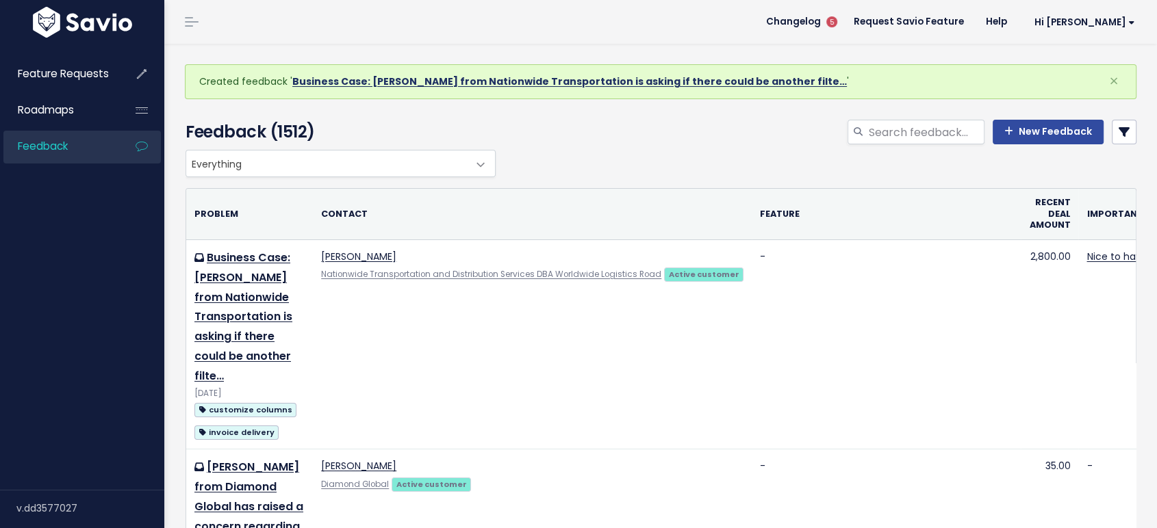
click at [632, 79] on link "Business Case: Jay Macias from Nationwide Transportation is asking if there cou…" at bounding box center [569, 82] width 554 height 14
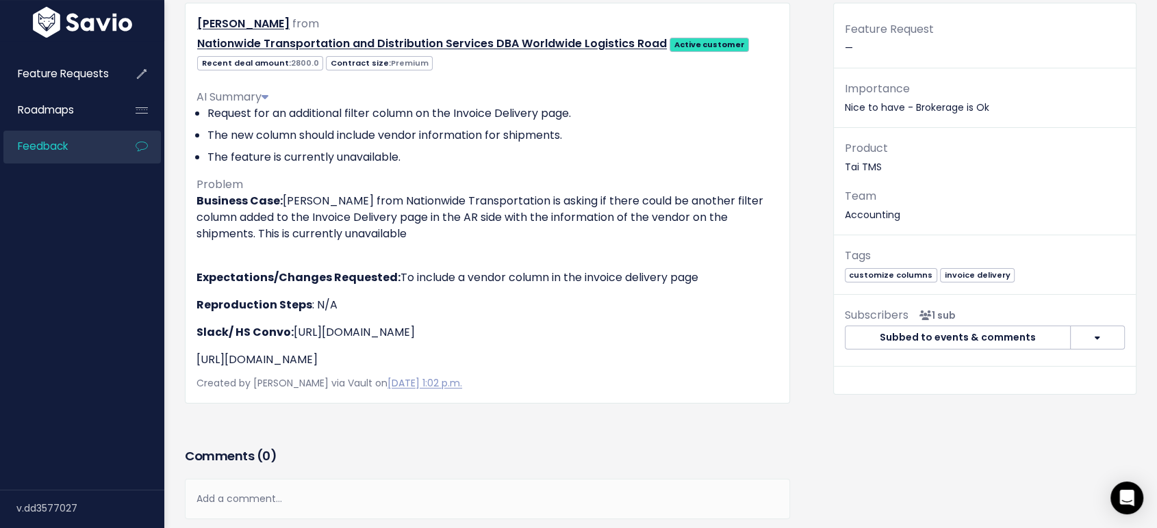
scroll to position [76, 0]
